Goal: Transaction & Acquisition: Purchase product/service

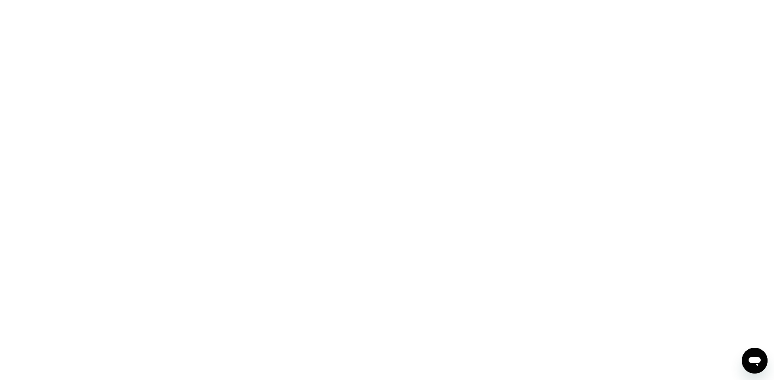
click at [334, 160] on div at bounding box center [387, 190] width 774 height 380
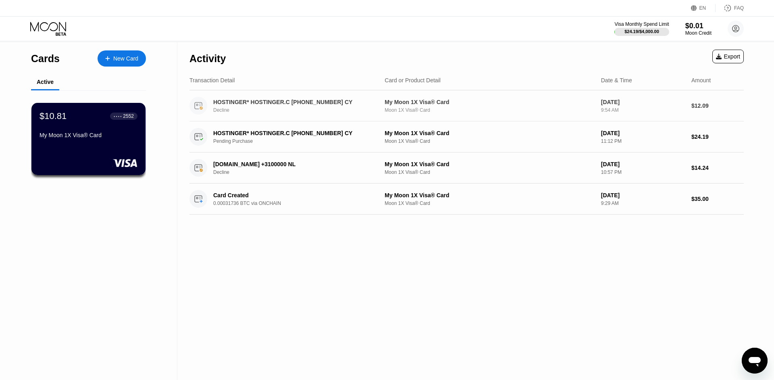
click at [223, 104] on div "HOSTINGER* HOSTINGER.C [PHONE_NUMBER] CY" at bounding box center [292, 102] width 158 height 6
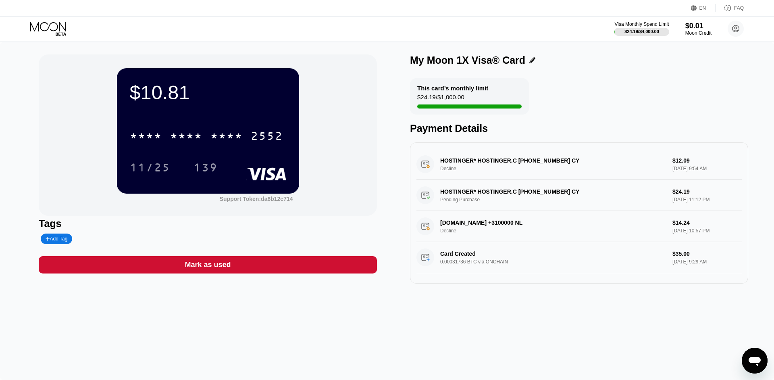
click at [472, 171] on div "HOSTINGER* HOSTINGER.C +37064503378 CY Decline $12.09 Sep 22, 2025 9:54 AM" at bounding box center [579, 164] width 325 height 31
click at [473, 160] on div "HOSTINGER* HOSTINGER.C +37064503378 CY Decline $12.09 Sep 22, 2025 9:54 AM" at bounding box center [579, 164] width 325 height 31
drag, startPoint x: 468, startPoint y: 162, endPoint x: 530, endPoint y: 166, distance: 61.8
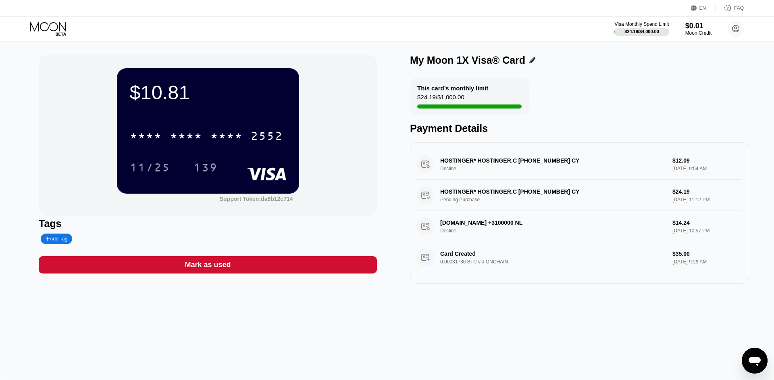
click at [520, 165] on div "HOSTINGER* HOSTINGER.C +37064503378 CY Decline $12.09 Sep 22, 2025 9:54 AM" at bounding box center [579, 164] width 325 height 31
click at [736, 27] on icon at bounding box center [736, 29] width 4 height 4
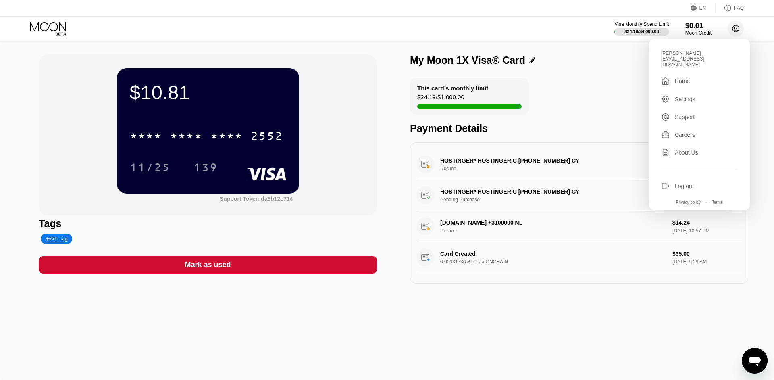
click at [736, 28] on icon at bounding box center [736, 29] width 4 height 4
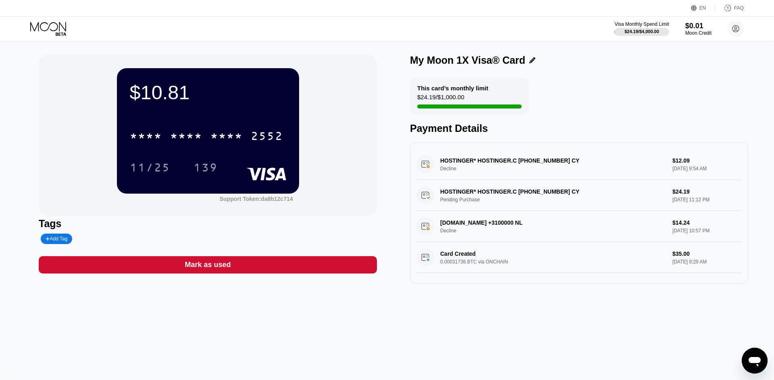
click at [593, 19] on div "Visa Monthly Spend Limit $24.19 / $4,000.00 $0.01 Moon Credit beatrice.lorke@t-…" at bounding box center [387, 29] width 774 height 24
click at [64, 32] on icon at bounding box center [49, 29] width 38 height 14
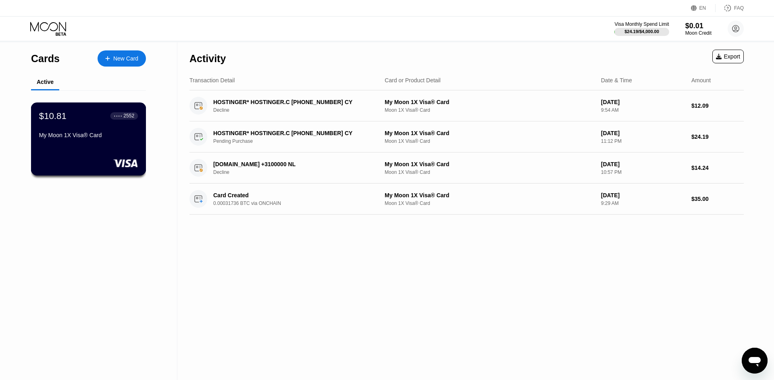
click at [67, 119] on div "$10.81 ● ● ● ● 2552" at bounding box center [88, 115] width 99 height 10
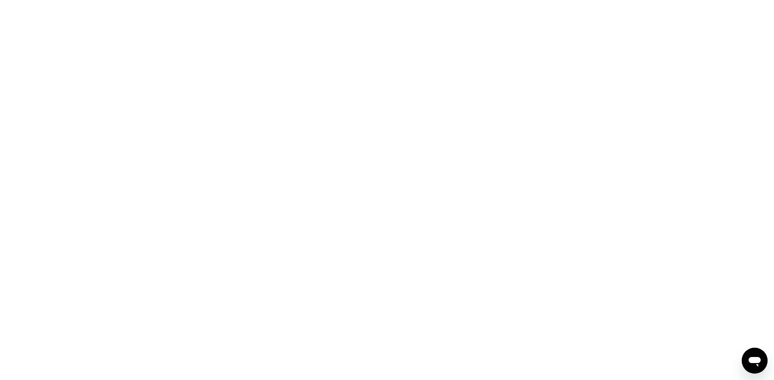
click at [341, 163] on div at bounding box center [387, 190] width 774 height 380
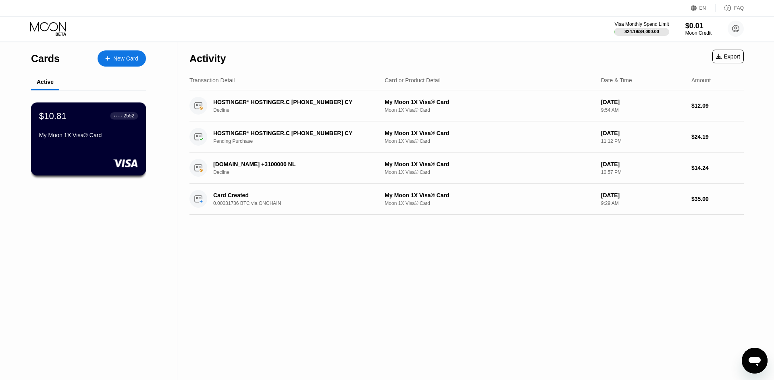
click at [104, 131] on div "$10.81 ● ● ● ● 2552 My Moon 1X Visa® Card" at bounding box center [88, 125] width 99 height 31
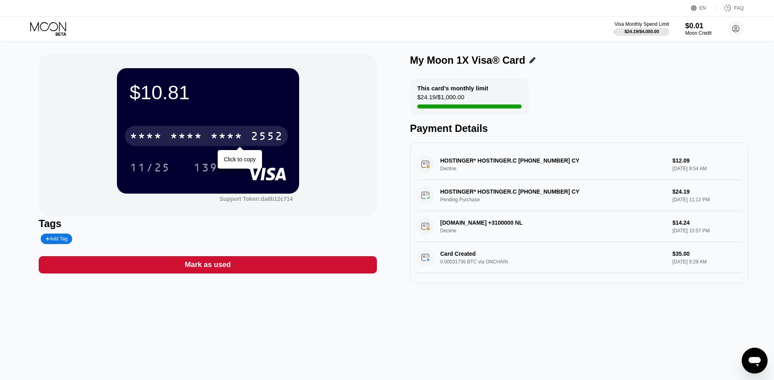
click at [205, 140] on div "* * * * * * * * * * * * 2552" at bounding box center [206, 136] width 163 height 20
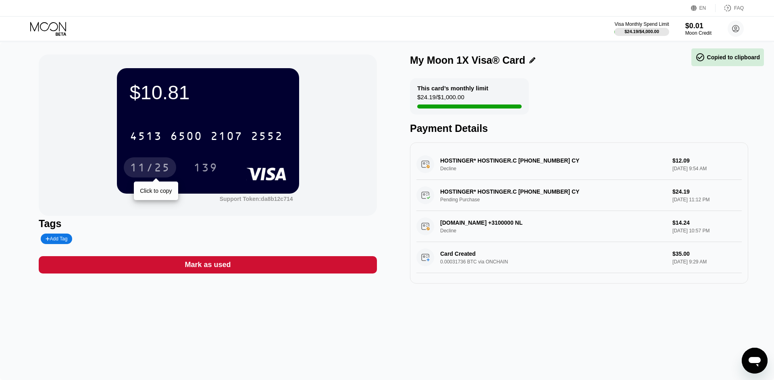
click at [154, 169] on div "11/25" at bounding box center [150, 168] width 40 height 13
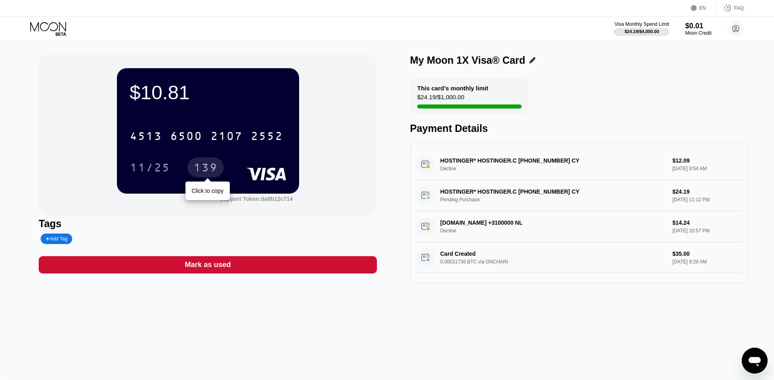
click at [204, 170] on div "139" at bounding box center [206, 168] width 24 height 13
click at [48, 32] on icon at bounding box center [49, 29] width 38 height 14
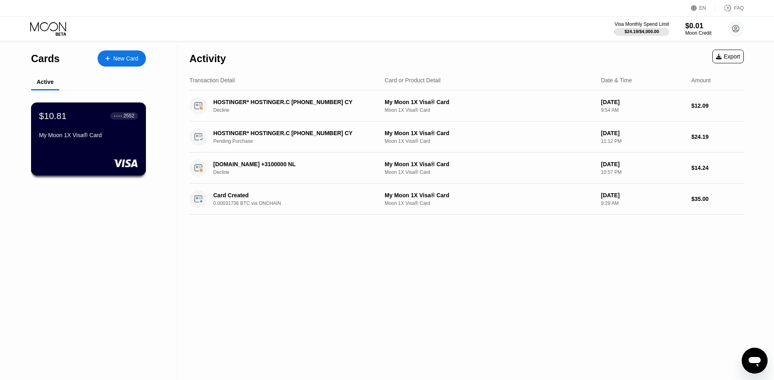
click at [100, 138] on div "My Moon 1X Visa® Card" at bounding box center [88, 135] width 99 height 6
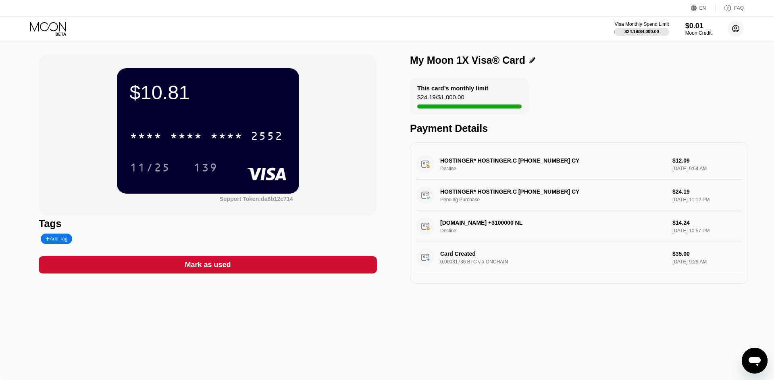
click at [731, 29] on circle at bounding box center [736, 29] width 16 height 16
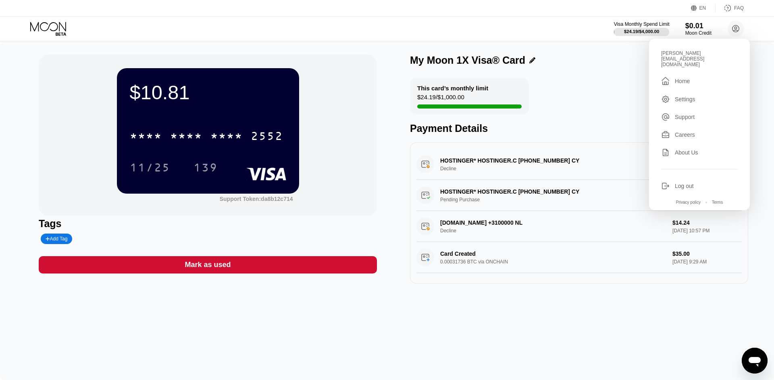
click at [634, 29] on div "$24.19 / $4,000.00" at bounding box center [641, 31] width 35 height 5
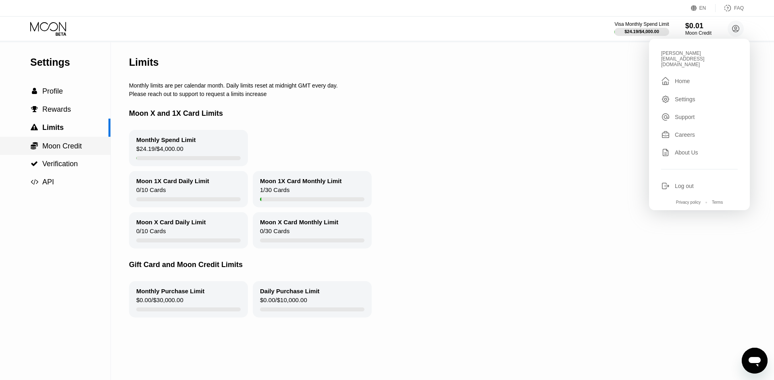
click at [69, 145] on span "Moon Credit" at bounding box center [62, 146] width 40 height 8
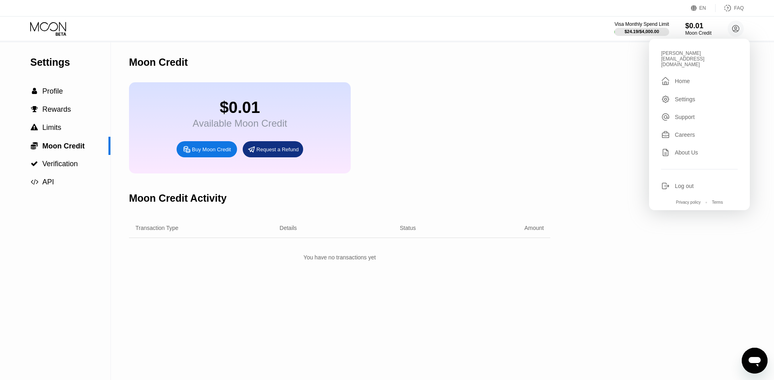
click at [55, 35] on icon at bounding box center [49, 29] width 38 height 14
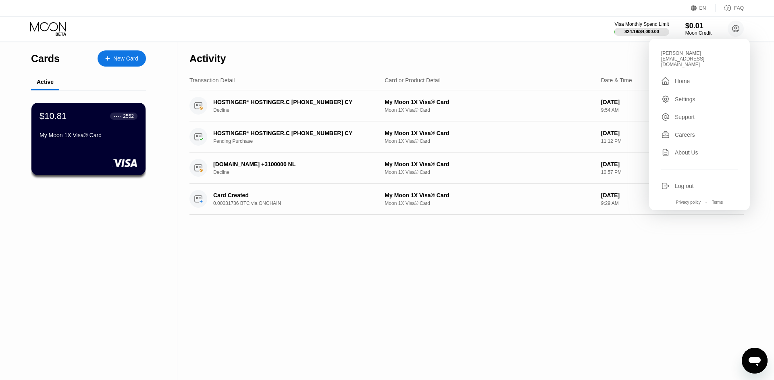
click at [120, 52] on div "New Card" at bounding box center [122, 58] width 48 height 16
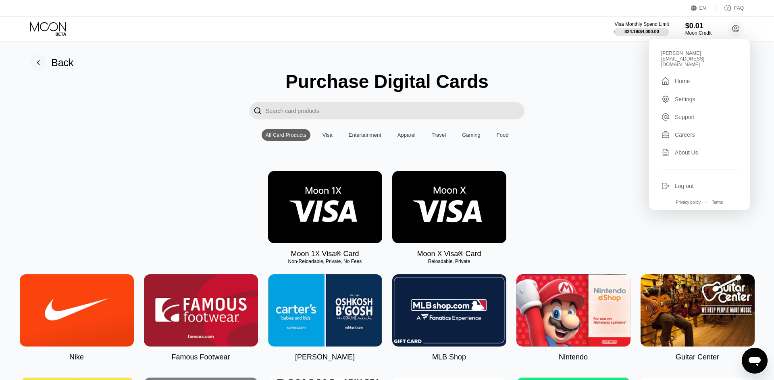
click at [445, 216] on img at bounding box center [449, 207] width 114 height 72
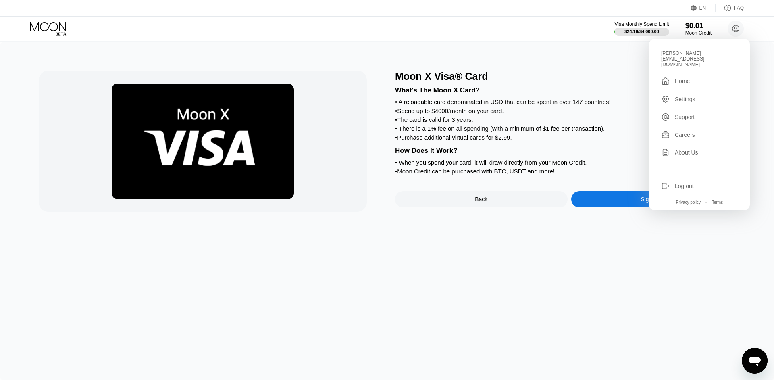
click at [471, 144] on div "What's The Moon X Card? • A reloadable card denominated in USD that can be spen…" at bounding box center [569, 129] width 348 height 94
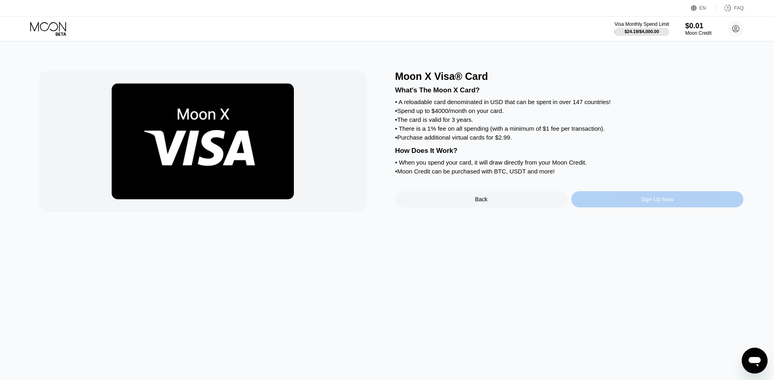
click at [620, 207] on div "Sign Up Now" at bounding box center [657, 199] width 173 height 16
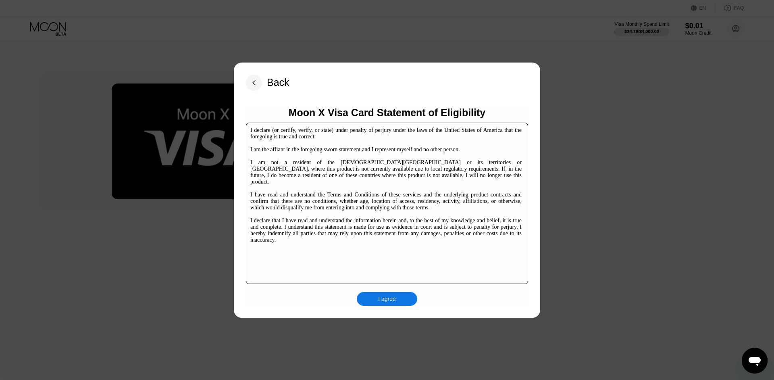
click at [399, 297] on div "I agree" at bounding box center [387, 299] width 60 height 14
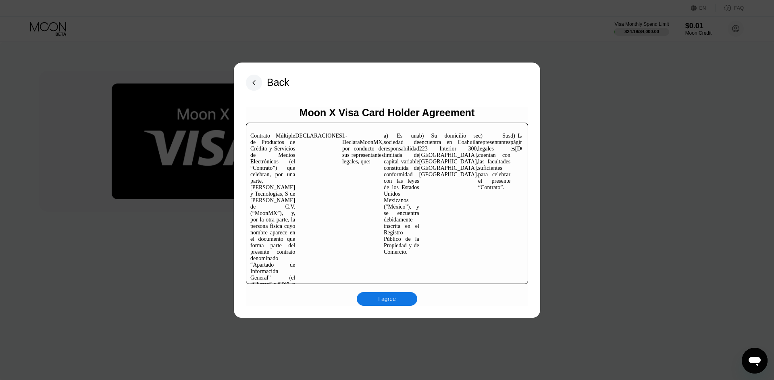
click at [387, 304] on div "I agree" at bounding box center [387, 299] width 60 height 14
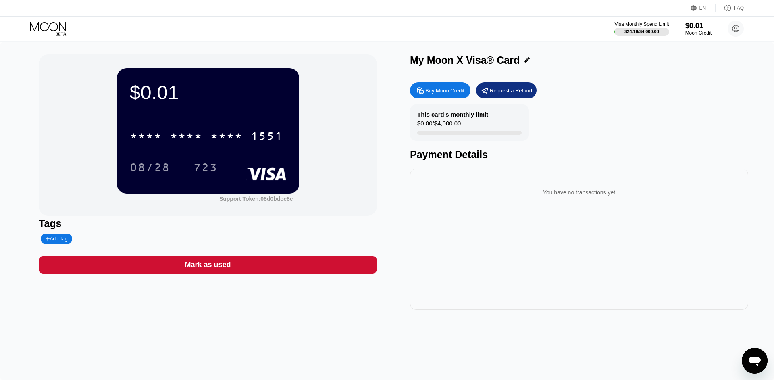
click at [54, 27] on icon at bounding box center [49, 29] width 38 height 14
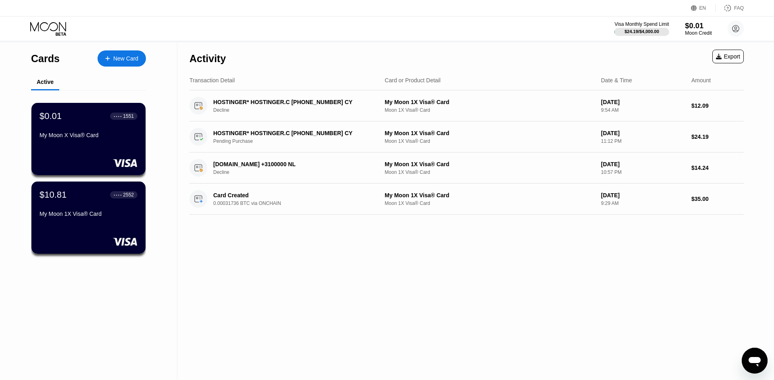
click at [693, 36] on div "Moon Credit" at bounding box center [698, 33] width 27 height 6
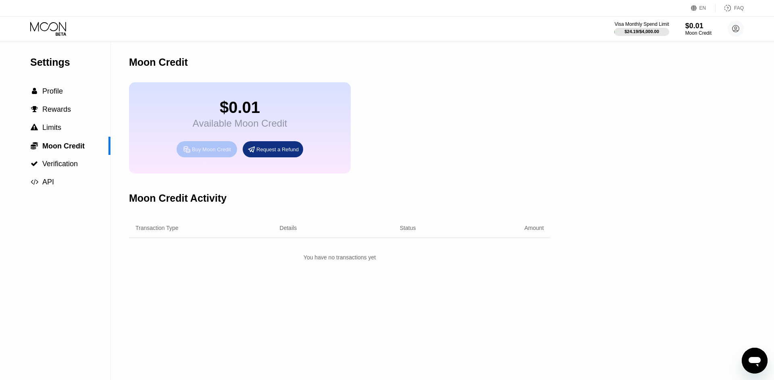
click at [208, 153] on div "Buy Moon Credit" at bounding box center [211, 149] width 39 height 7
type input "0"
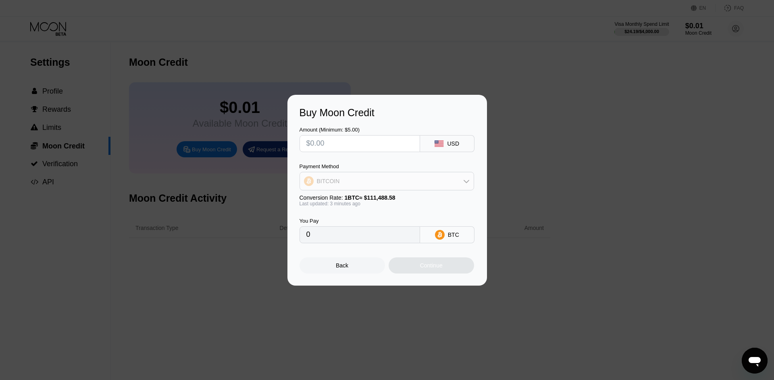
click at [380, 180] on div "BITCOIN" at bounding box center [387, 181] width 174 height 16
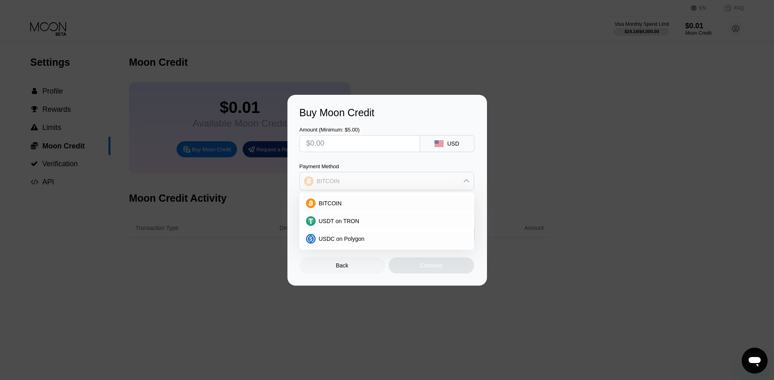
click at [380, 180] on div "BITCOIN" at bounding box center [387, 181] width 174 height 16
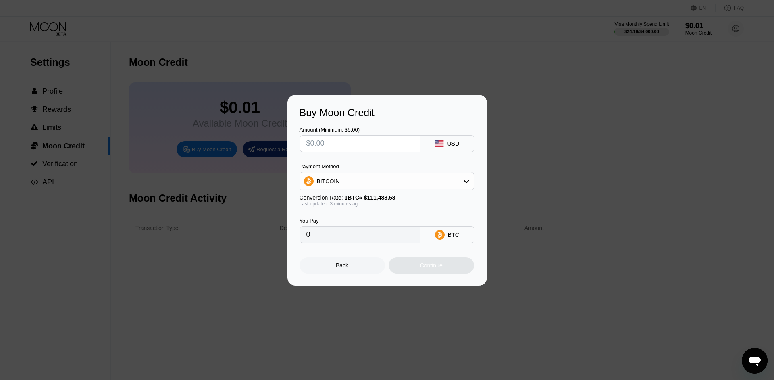
click at [333, 151] on div "Amount (Minimum: $5.00) USD Payment Method BITCOIN Conversion Rate: 1 BTC ≈ $11…" at bounding box center [387, 181] width 175 height 125
click at [353, 142] on input "text" at bounding box center [359, 143] width 107 height 16
type input "$5"
type input "0.00004483"
type input "$550"
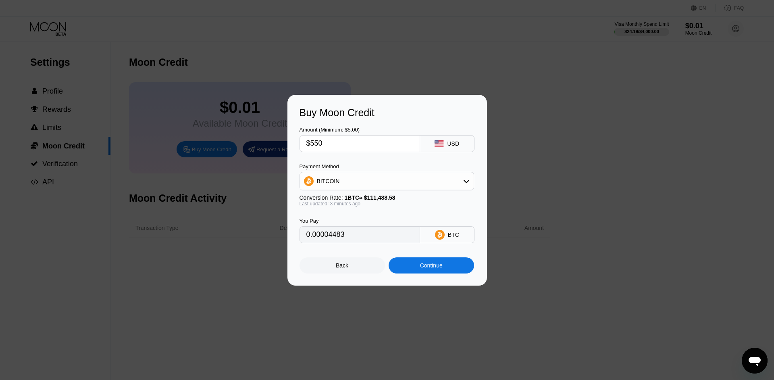
type input "0.00493107"
type input "$5"
type input "0.00004483"
type input "$50"
type input "0.00044828"
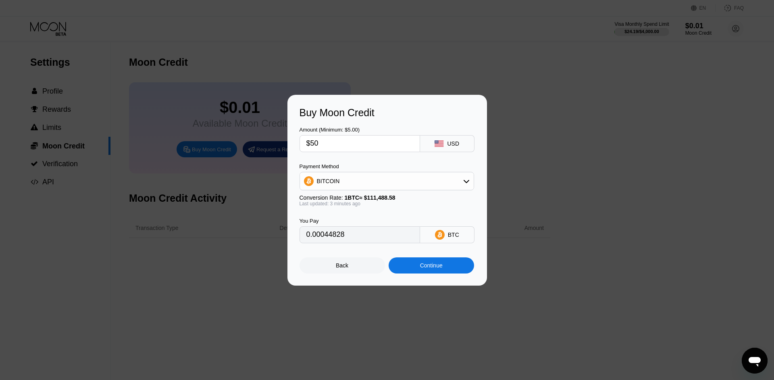
type input "$50"
click at [376, 156] on div "Amount (Minimum: $5.00) $50 USD Payment Method BITCOIN Conversion Rate: 1 BTC ≈…" at bounding box center [387, 181] width 175 height 125
click at [435, 269] on div "Continue" at bounding box center [431, 265] width 23 height 6
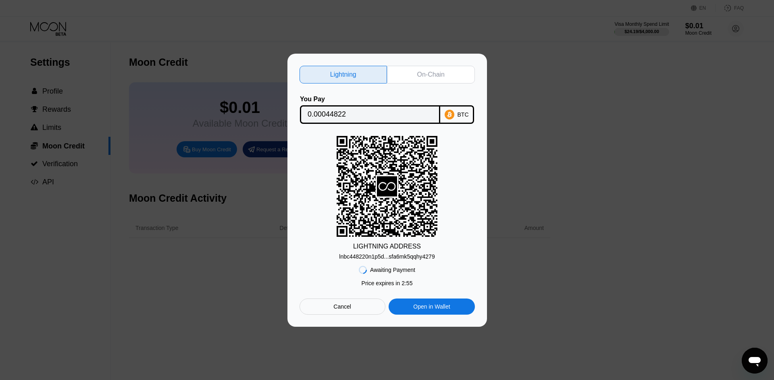
click at [431, 71] on div "On-Chain" at bounding box center [430, 75] width 27 height 8
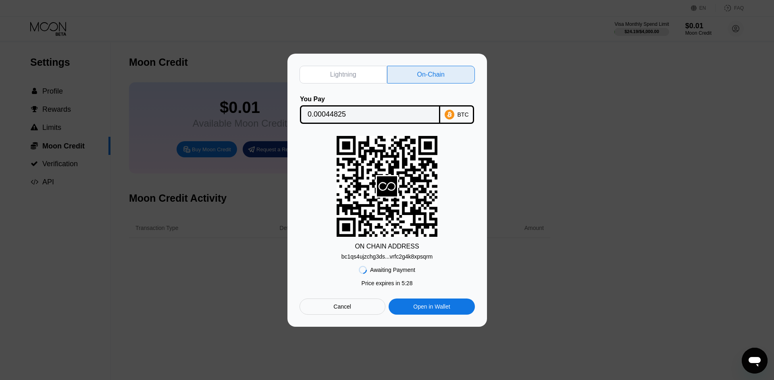
click at [381, 256] on div "bc1qs4ujzchg3ds...vrfc2g4k8xpsqrm" at bounding box center [387, 256] width 91 height 6
click at [383, 259] on div "bc1qs4ujzchg3ds...vrfc2g4k8xpsqrm" at bounding box center [387, 256] width 91 height 6
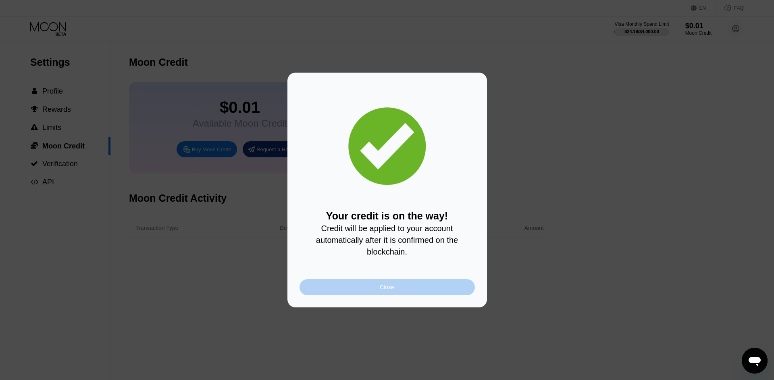
click at [370, 292] on div "Close" at bounding box center [387, 287] width 175 height 16
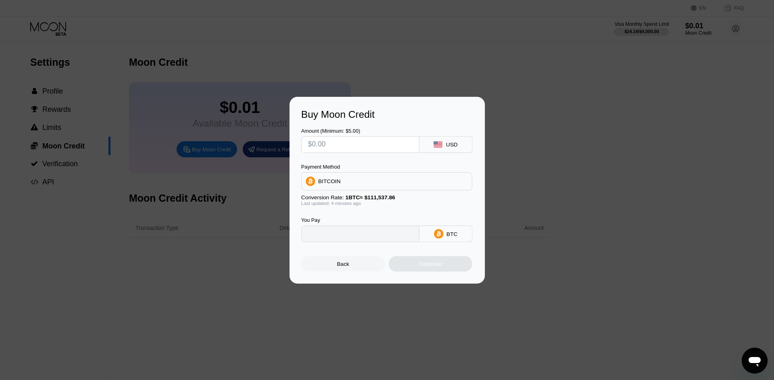
type input "0"
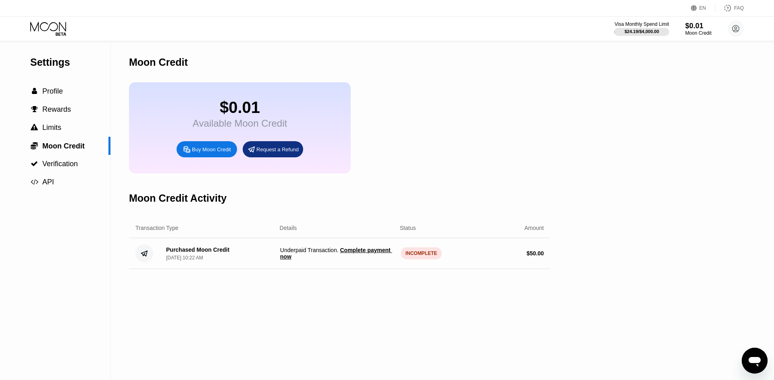
click at [423, 259] on div "INCOMPLETE" at bounding box center [422, 253] width 42 height 12
click at [356, 260] on span "Complete payment now" at bounding box center [336, 253] width 112 height 13
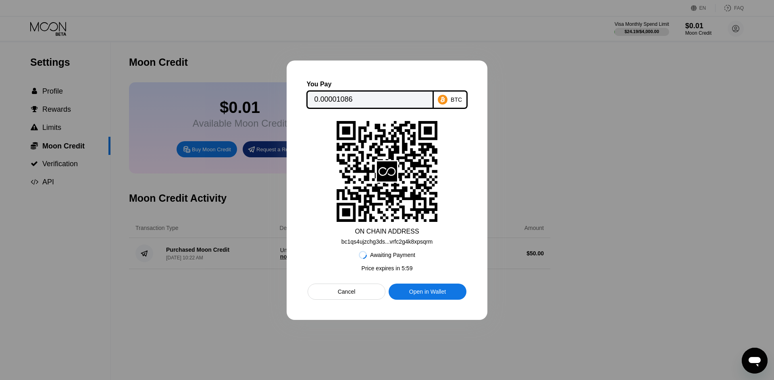
click at [550, 169] on div at bounding box center [387, 190] width 774 height 380
click at [332, 296] on div "Cancel" at bounding box center [347, 291] width 78 height 16
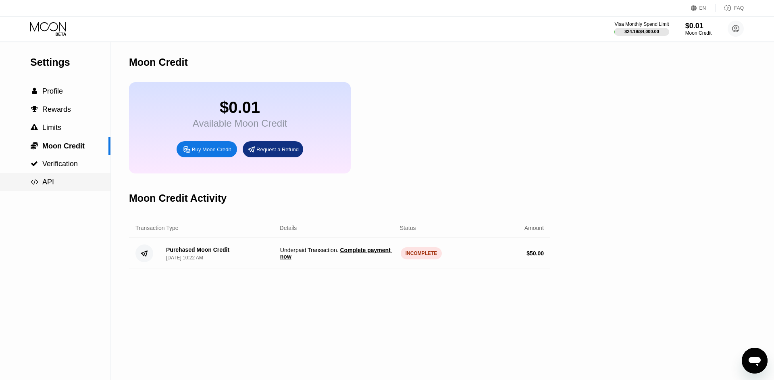
click at [53, 176] on div " API" at bounding box center [55, 182] width 110 height 18
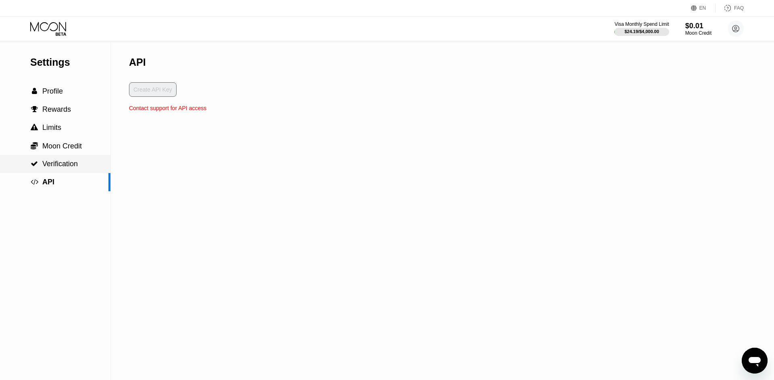
click at [73, 158] on div " Verification" at bounding box center [55, 164] width 110 height 18
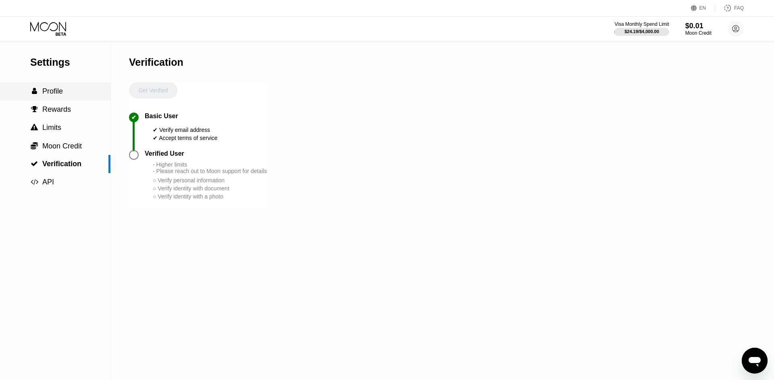
click at [74, 96] on div " Profile" at bounding box center [55, 91] width 110 height 8
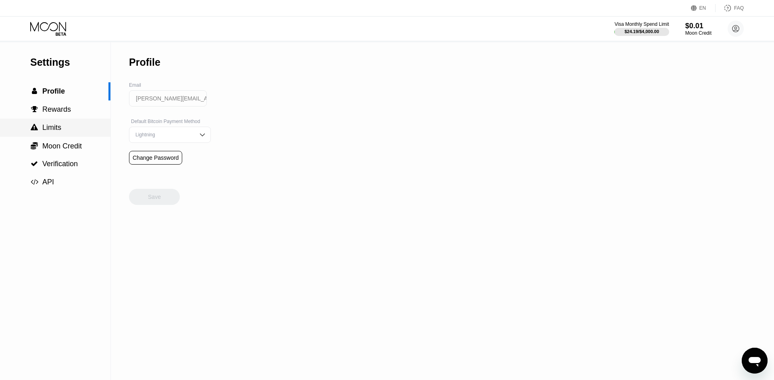
click at [60, 123] on div " Limits" at bounding box center [55, 128] width 110 height 18
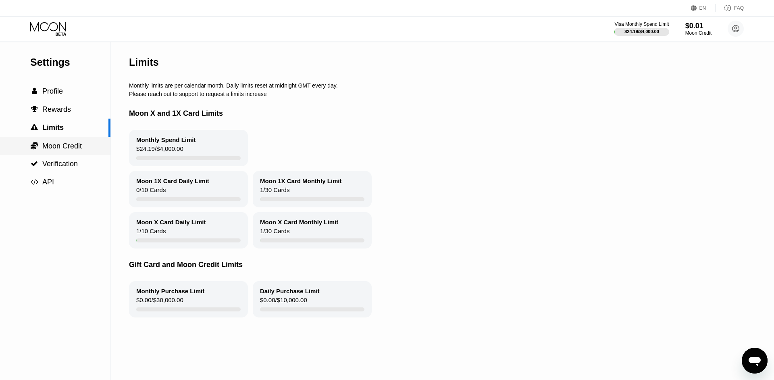
click at [62, 148] on span "Moon Credit" at bounding box center [62, 146] width 40 height 8
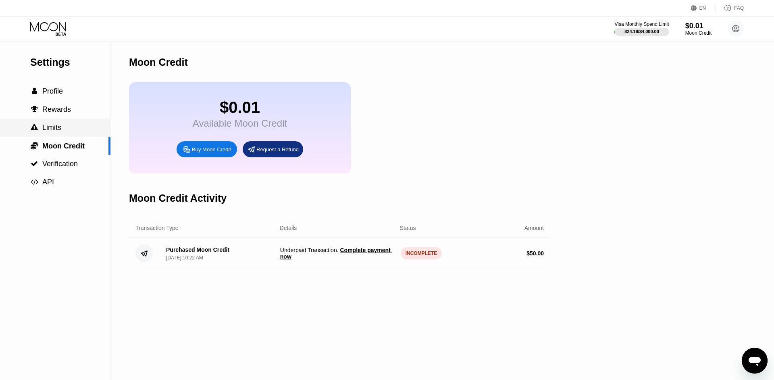
click at [69, 132] on div " Limits" at bounding box center [55, 127] width 110 height 8
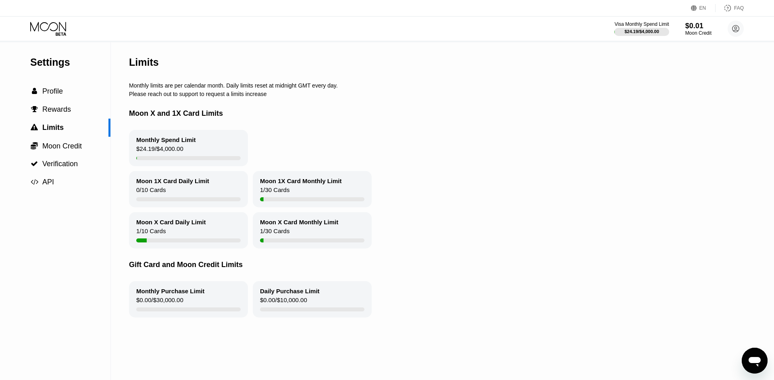
click at [48, 24] on icon at bounding box center [49, 29] width 38 height 14
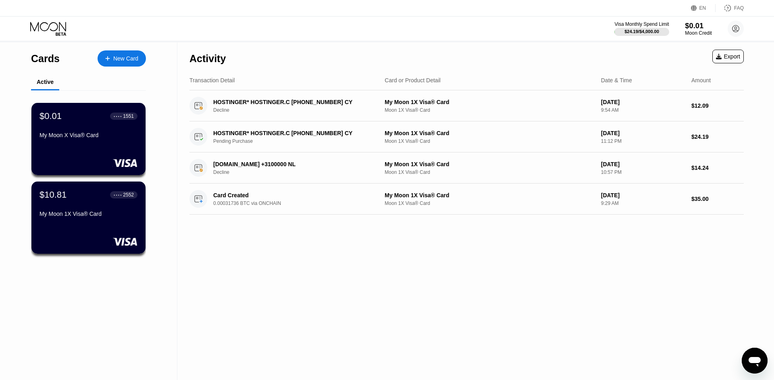
click at [706, 25] on div "$0.01" at bounding box center [698, 25] width 27 height 8
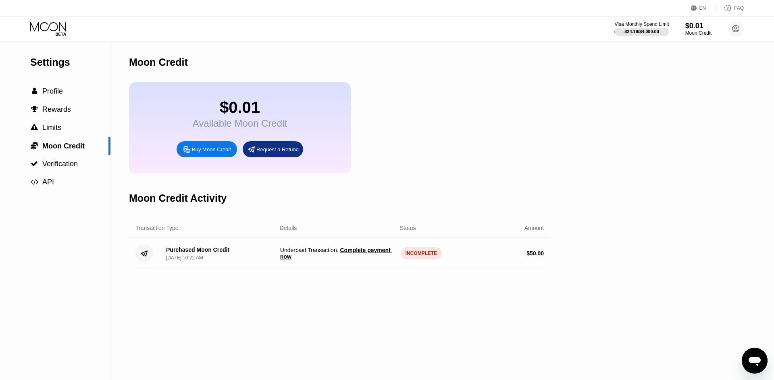
click at [169, 68] on div "Moon Credit" at bounding box center [158, 62] width 59 height 12
drag, startPoint x: 169, startPoint y: 68, endPoint x: 149, endPoint y: 67, distance: 19.8
click at [149, 67] on div "Moon Credit" at bounding box center [158, 62] width 59 height 12
click at [148, 67] on div "Moon Credit" at bounding box center [158, 62] width 59 height 12
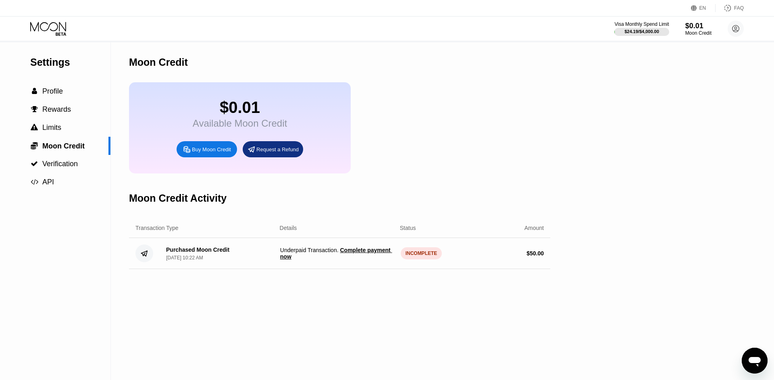
click at [187, 65] on div "Moon Credit" at bounding box center [158, 62] width 59 height 12
click at [268, 65] on div "Moon Credit" at bounding box center [339, 62] width 421 height 40
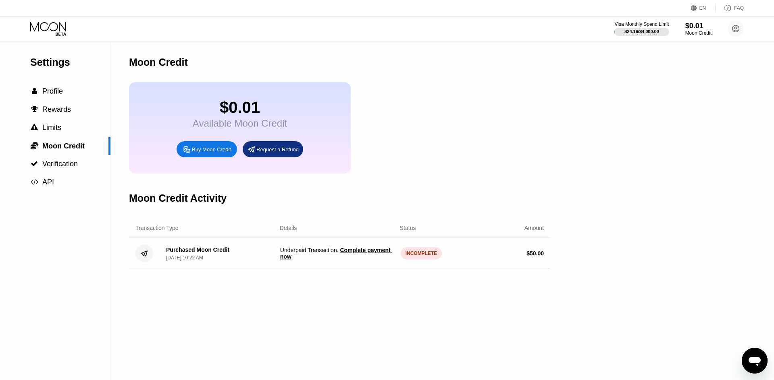
click at [268, 65] on div "Moon Credit" at bounding box center [339, 62] width 421 height 40
click at [198, 60] on div "Moon Credit" at bounding box center [339, 62] width 421 height 40
click at [185, 58] on div "Moon Credit" at bounding box center [158, 62] width 59 height 12
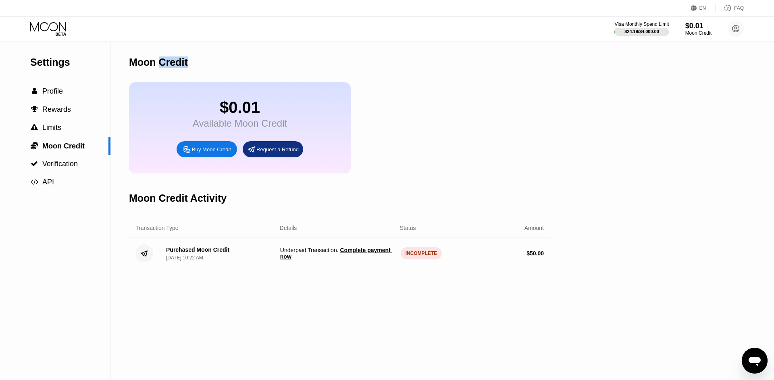
click at [185, 58] on div "Moon Credit" at bounding box center [158, 62] width 59 height 12
click at [284, 61] on div "Moon Credit" at bounding box center [339, 62] width 421 height 40
